Goal: Navigation & Orientation: Find specific page/section

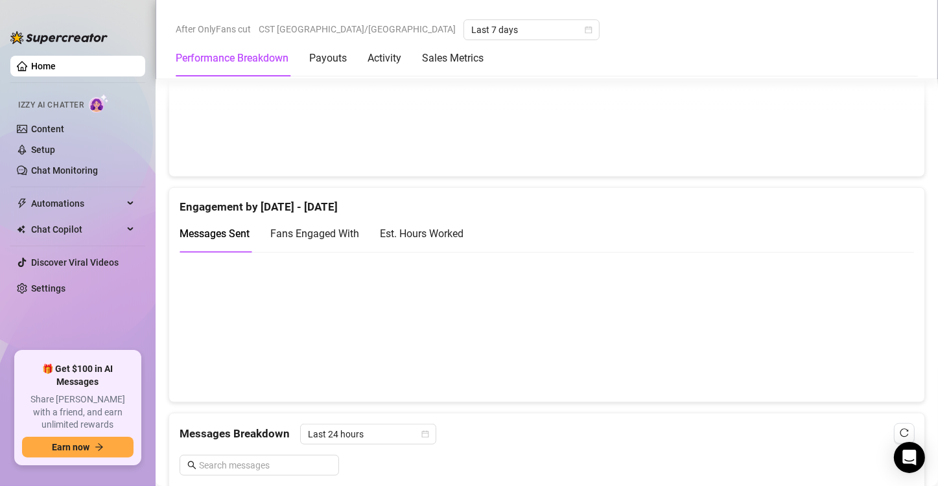
scroll to position [786, 0]
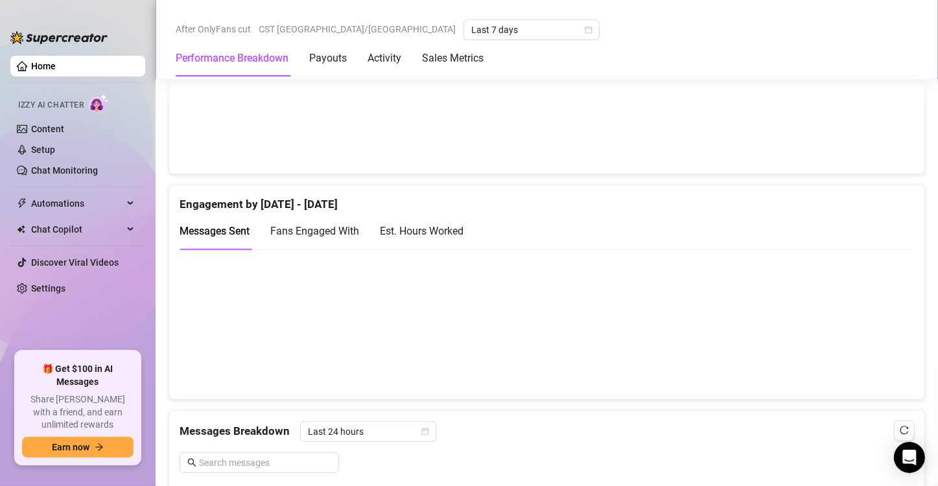
click at [413, 231] on div "Est. Hours Worked" at bounding box center [422, 231] width 84 height 16
